Goal: Transaction & Acquisition: Book appointment/travel/reservation

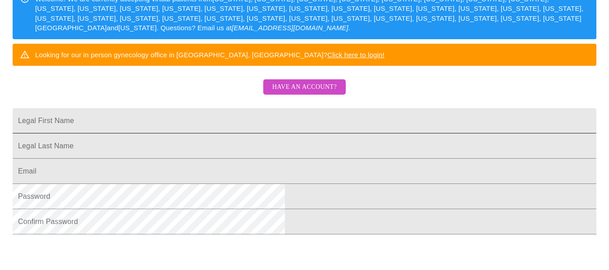
scroll to position [145, 0]
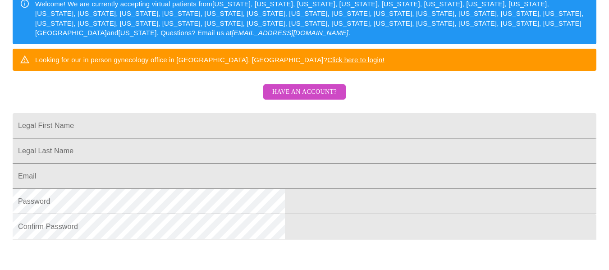
click at [269, 138] on input "Legal First Name" at bounding box center [305, 125] width 584 height 25
type input "Coryill"
type input "[PERSON_NAME]"
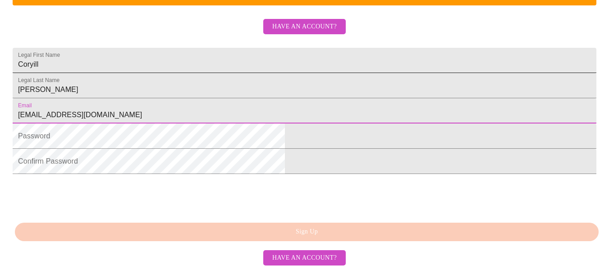
scroll to position [235, 0]
type input "[EMAIL_ADDRESS][DOMAIN_NAME]"
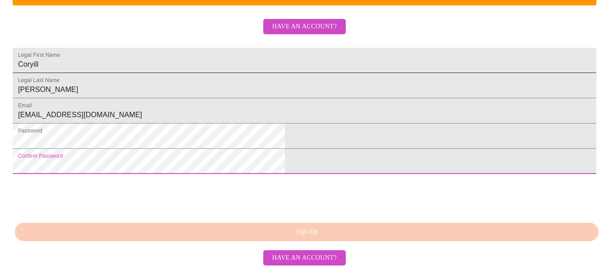
scroll to position [281, 0]
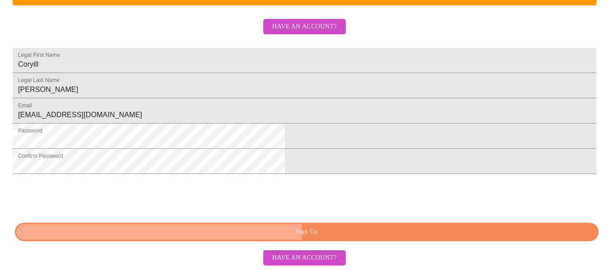
click at [315, 231] on span "Sign Up" at bounding box center [306, 231] width 563 height 11
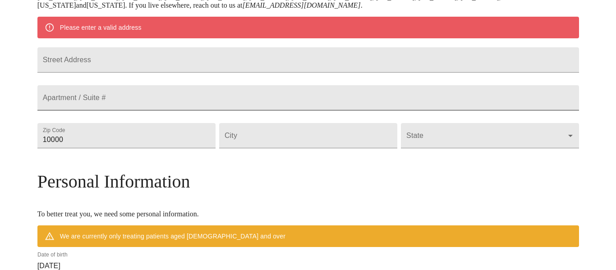
scroll to position [155, 0]
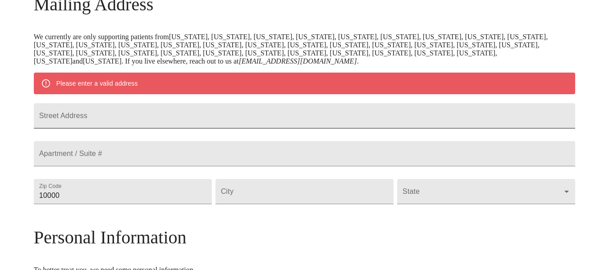
click at [131, 123] on input "Street Address" at bounding box center [305, 115] width 542 height 25
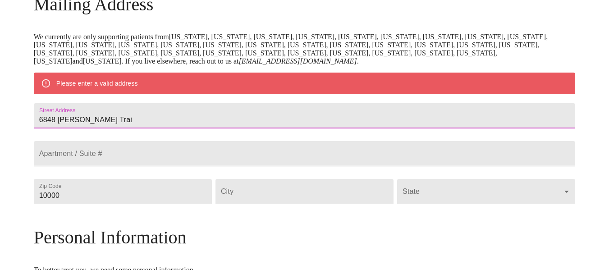
type input "6848 [PERSON_NAME] Trai"
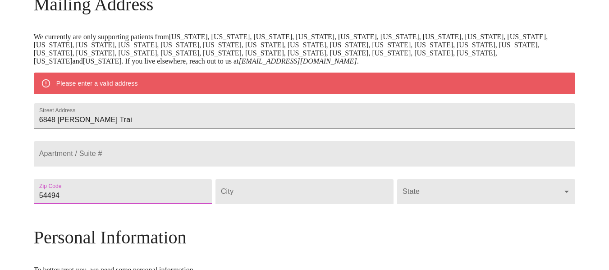
type input "54494"
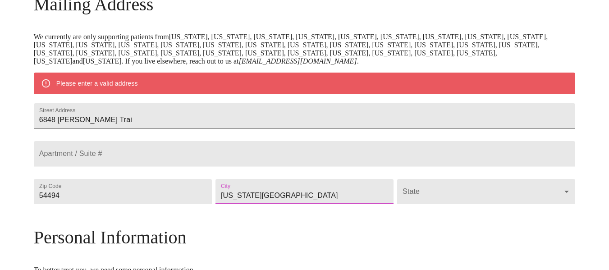
type input "[US_STATE][GEOGRAPHIC_DATA]"
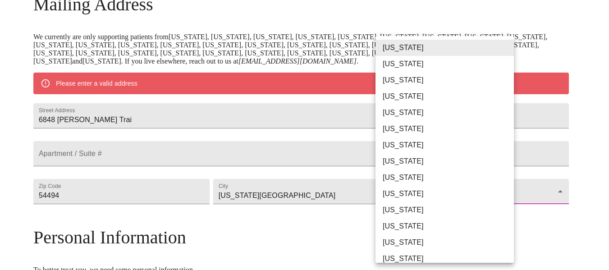
click at [499, 218] on body "MyMenopauseRx Welcome to MyMenopauseRx Since it's your first time here, you'll …" at bounding box center [305, 203] width 602 height 711
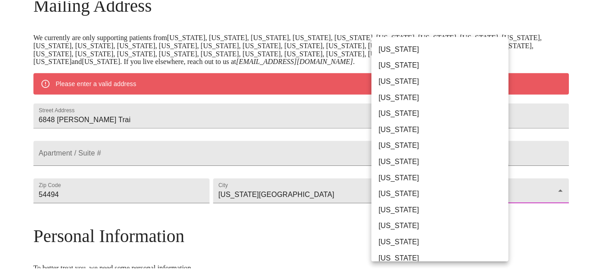
scroll to position [608, 0]
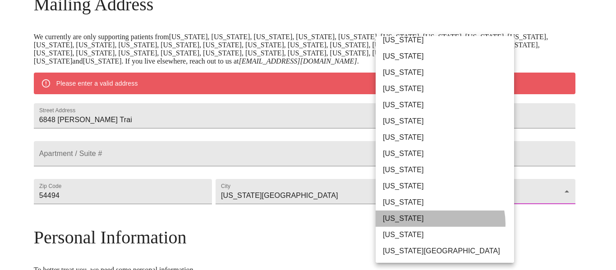
click at [437, 224] on li "[US_STATE]" at bounding box center [448, 219] width 145 height 16
type input "[US_STATE]"
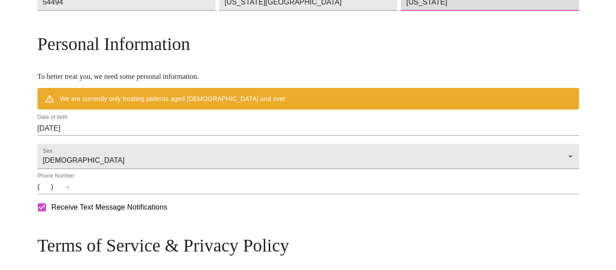
scroll to position [336, 0]
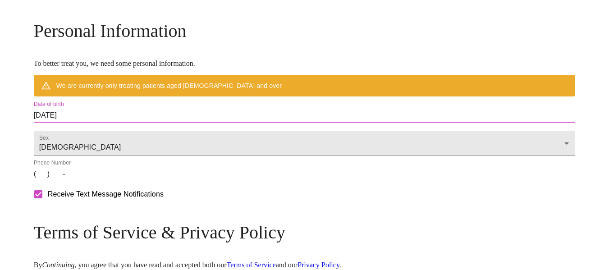
drag, startPoint x: 161, startPoint y: 141, endPoint x: 76, endPoint y: 134, distance: 85.5
click at [76, 134] on div "MyMenopauseRx Welcome to MyMenopauseRx Since it's your first time here, you'll …" at bounding box center [305, 10] width 542 height 685
click at [108, 123] on input "[DATE]" at bounding box center [305, 115] width 542 height 14
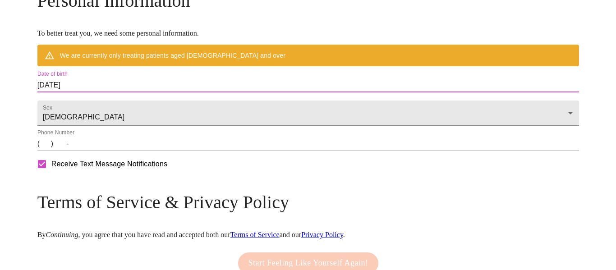
scroll to position [381, 0]
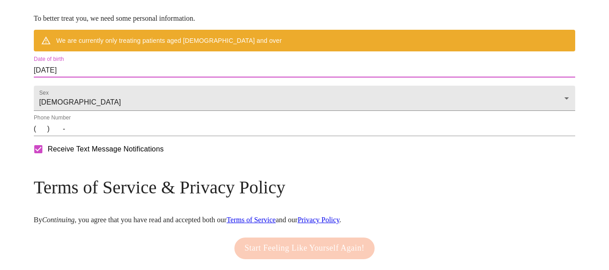
click at [115, 78] on input "[DATE]" at bounding box center [305, 70] width 542 height 14
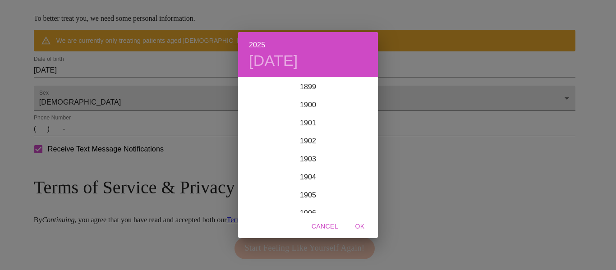
scroll to position [2219, 0]
click at [149, 84] on div "2025 [DATE] 1900 1901 1902 1903 1904 1905 1906 1907 1908 1909 1910 1911 1912 19…" at bounding box center [308, 135] width 616 height 270
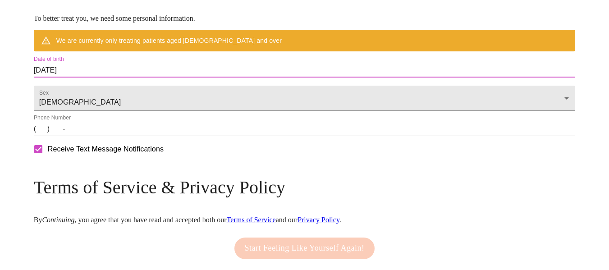
click at [149, 78] on input "[DATE]" at bounding box center [305, 70] width 542 height 14
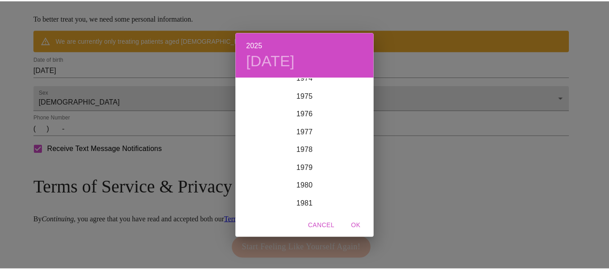
scroll to position [1452, 0]
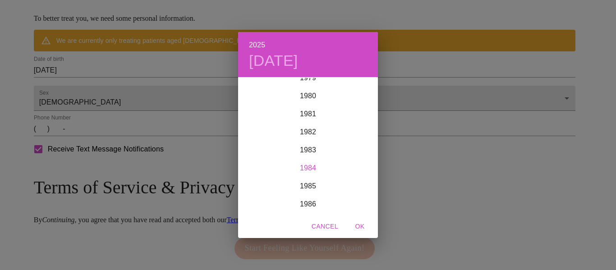
click at [295, 168] on div "1984" at bounding box center [308, 168] width 140 height 18
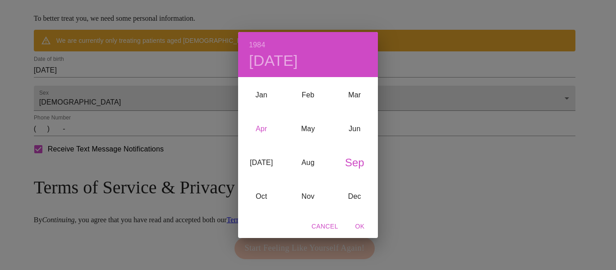
click at [266, 132] on div "Apr" at bounding box center [261, 129] width 46 height 34
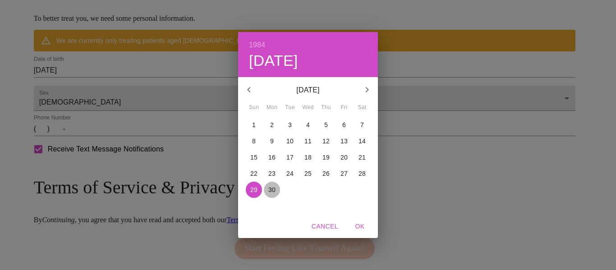
click at [273, 186] on p "30" at bounding box center [271, 189] width 7 height 9
click at [359, 225] on span "OK" at bounding box center [360, 226] width 22 height 11
type input "[DATE]"
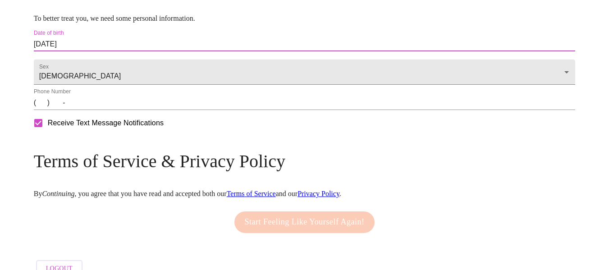
click at [110, 110] on input "(   )    -" at bounding box center [305, 103] width 542 height 14
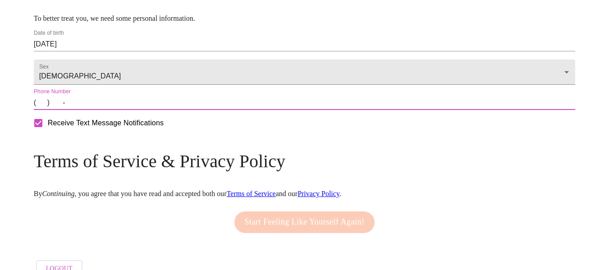
type input "[PHONE_NUMBER]"
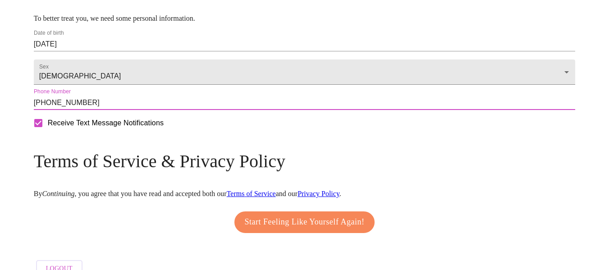
scroll to position [424, 0]
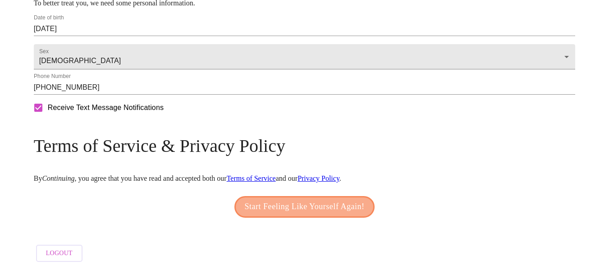
click at [301, 205] on span "Start Feeling Like Yourself Again!" at bounding box center [305, 207] width 120 height 14
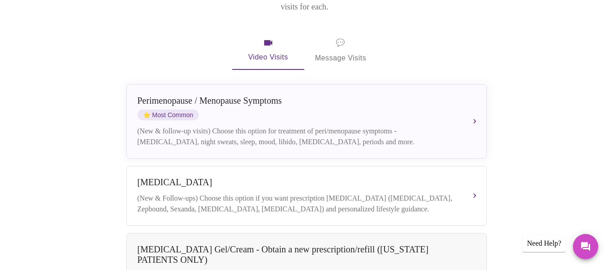
scroll to position [180, 0]
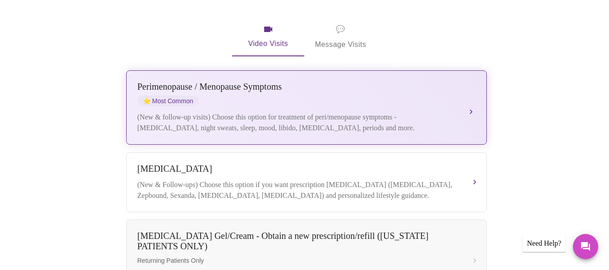
click at [377, 112] on div "(New & follow-up visits) Choose this option for treatment of peri/menopause sym…" at bounding box center [298, 123] width 320 height 22
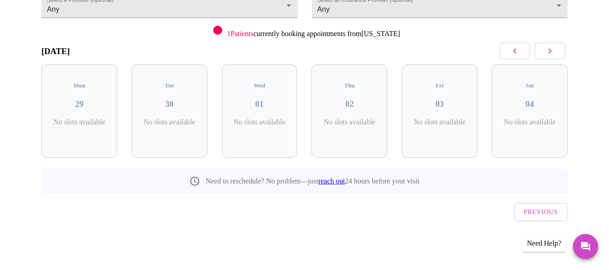
scroll to position [84, 0]
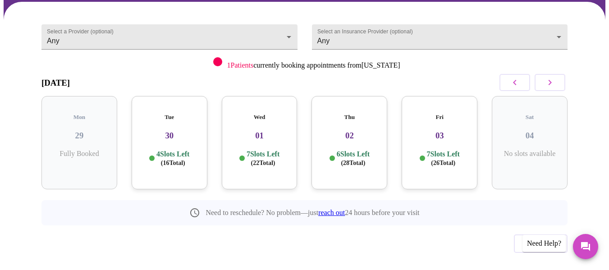
click at [274, 124] on div "Wed 01 7 Slots Left ( 22 Total)" at bounding box center [260, 142] width 76 height 93
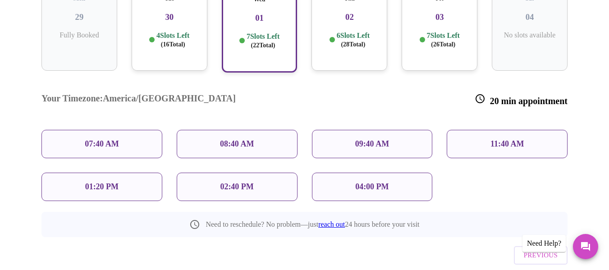
scroll to position [158, 0]
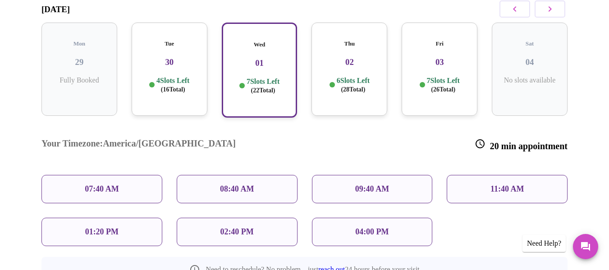
click at [366, 227] on p "04:00 PM" at bounding box center [371, 231] width 33 height 9
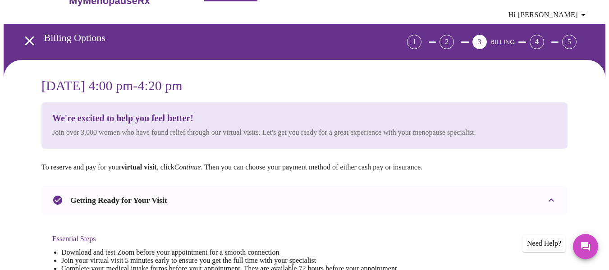
scroll to position [26, 0]
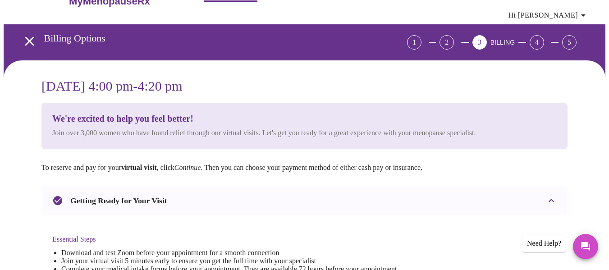
click at [22, 33] on icon "open drawer" at bounding box center [30, 41] width 16 height 16
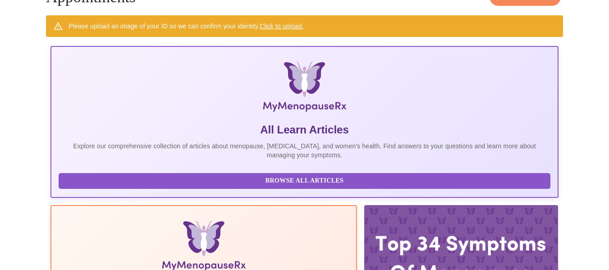
scroll to position [96, 0]
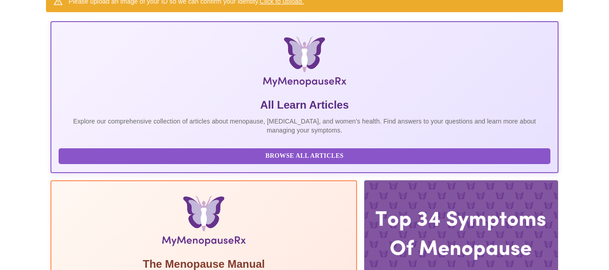
click at [365, 180] on div at bounding box center [461, 234] width 194 height 109
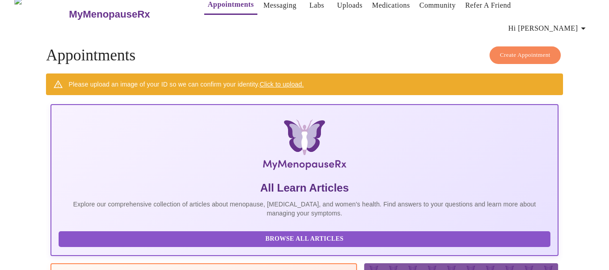
scroll to position [5, 0]
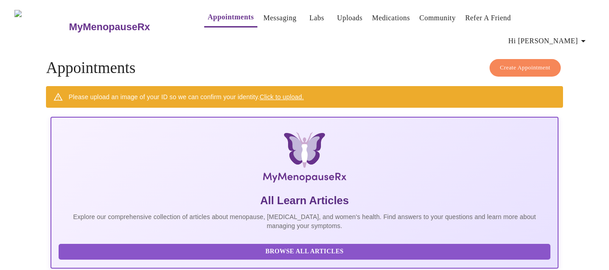
scroll to position [5, 0]
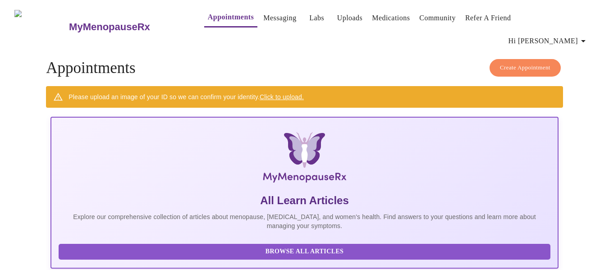
click at [521, 63] on span "Create Appointment" at bounding box center [525, 68] width 51 height 10
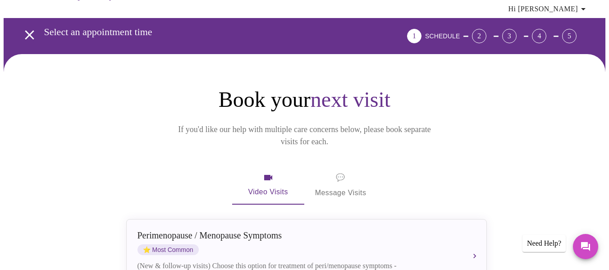
scroll to position [90, 0]
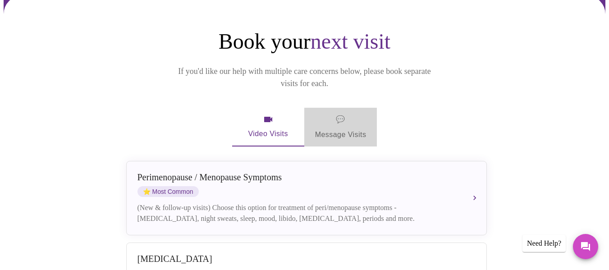
click at [336, 113] on span "💬 Message Visits" at bounding box center [340, 127] width 51 height 28
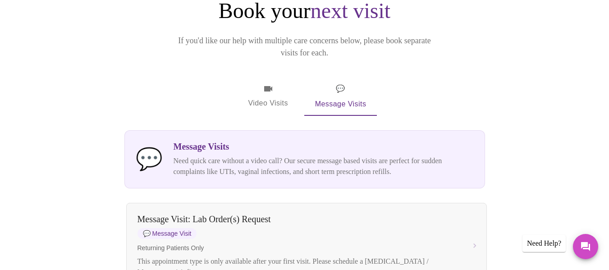
scroll to position [135, 0]
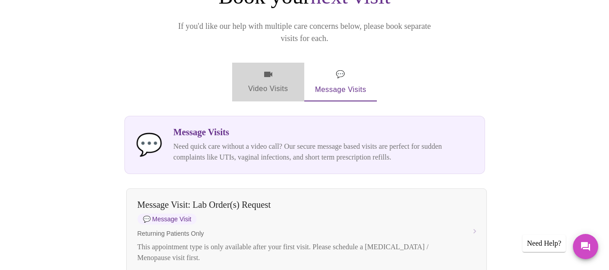
click at [277, 69] on span "Video Visits" at bounding box center [268, 82] width 51 height 26
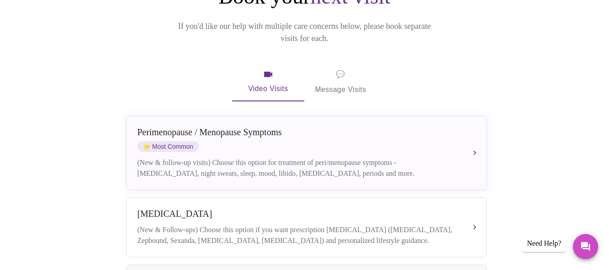
scroll to position [180, 0]
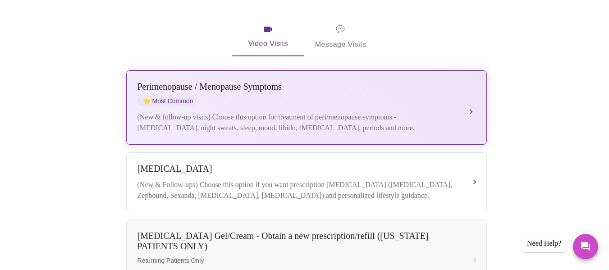
click at [283, 82] on div "Perimenopause / Menopause Symptoms ⭐ Most Common" at bounding box center [298, 94] width 320 height 25
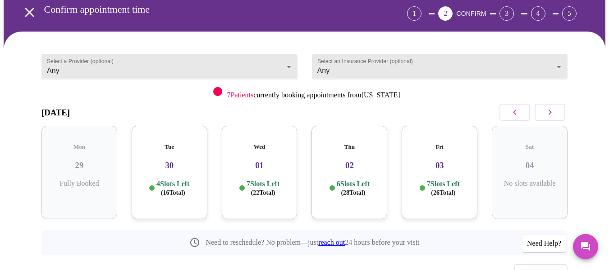
scroll to position [39, 0]
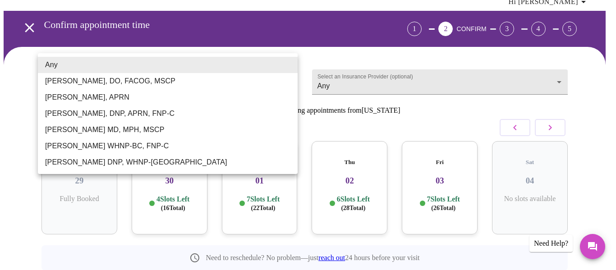
click at [281, 65] on body "MyMenopauseRx Appointments Messaging Labs Uploads Medications Community Refer a…" at bounding box center [308, 153] width 609 height 379
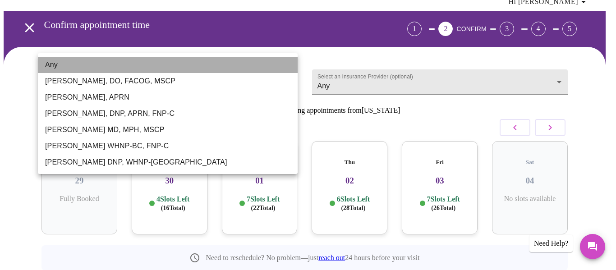
click at [281, 65] on li "Any" at bounding box center [168, 65] width 260 height 16
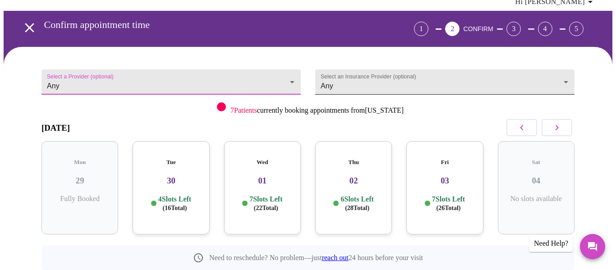
click at [389, 68] on body "MyMenopauseRx Appointments Messaging Labs Uploads Medications Community Refer a…" at bounding box center [308, 153] width 609 height 379
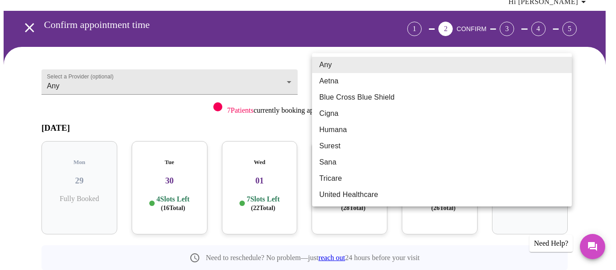
click at [300, 83] on div at bounding box center [308, 135] width 616 height 270
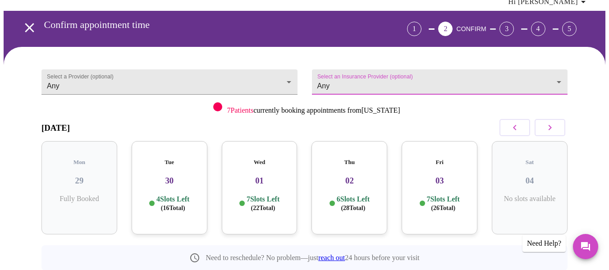
click at [274, 176] on h3 "01" at bounding box center [259, 181] width 61 height 10
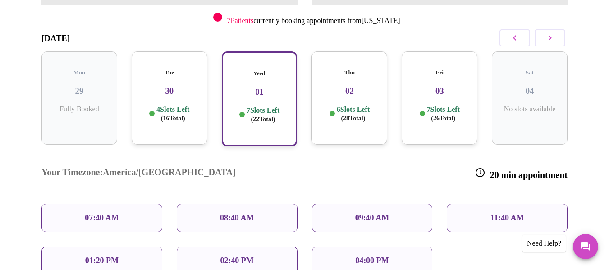
scroll to position [129, 0]
click at [346, 246] on div "04:00 PM" at bounding box center [372, 260] width 121 height 28
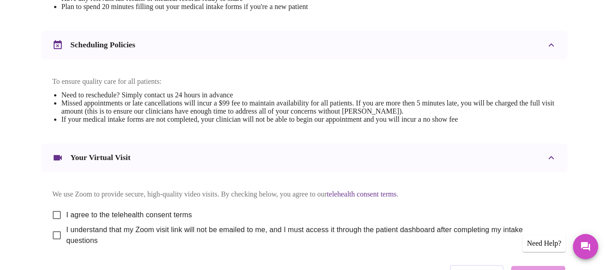
scroll to position [387, 0]
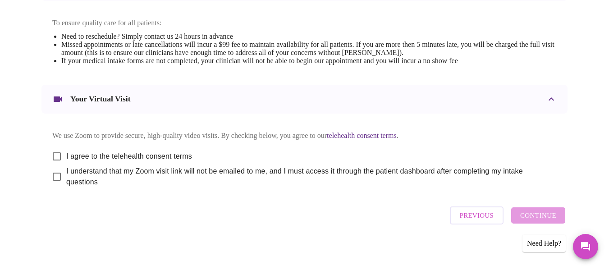
click at [56, 148] on input "I agree to the telehealth consent terms" at bounding box center [56, 156] width 19 height 19
checkbox input "true"
click at [51, 174] on input "I understand that my Zoom visit link will not be emailed to me, and I must acce…" at bounding box center [56, 176] width 19 height 19
checkbox input "true"
click at [530, 217] on span "Continue" at bounding box center [539, 216] width 36 height 12
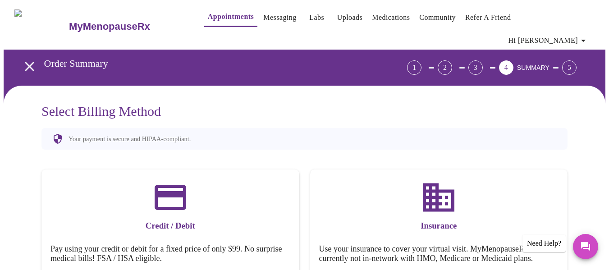
scroll to position [0, 0]
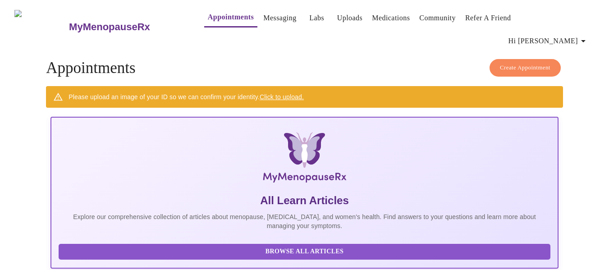
scroll to position [5, 0]
